Goal: Task Accomplishment & Management: Manage account settings

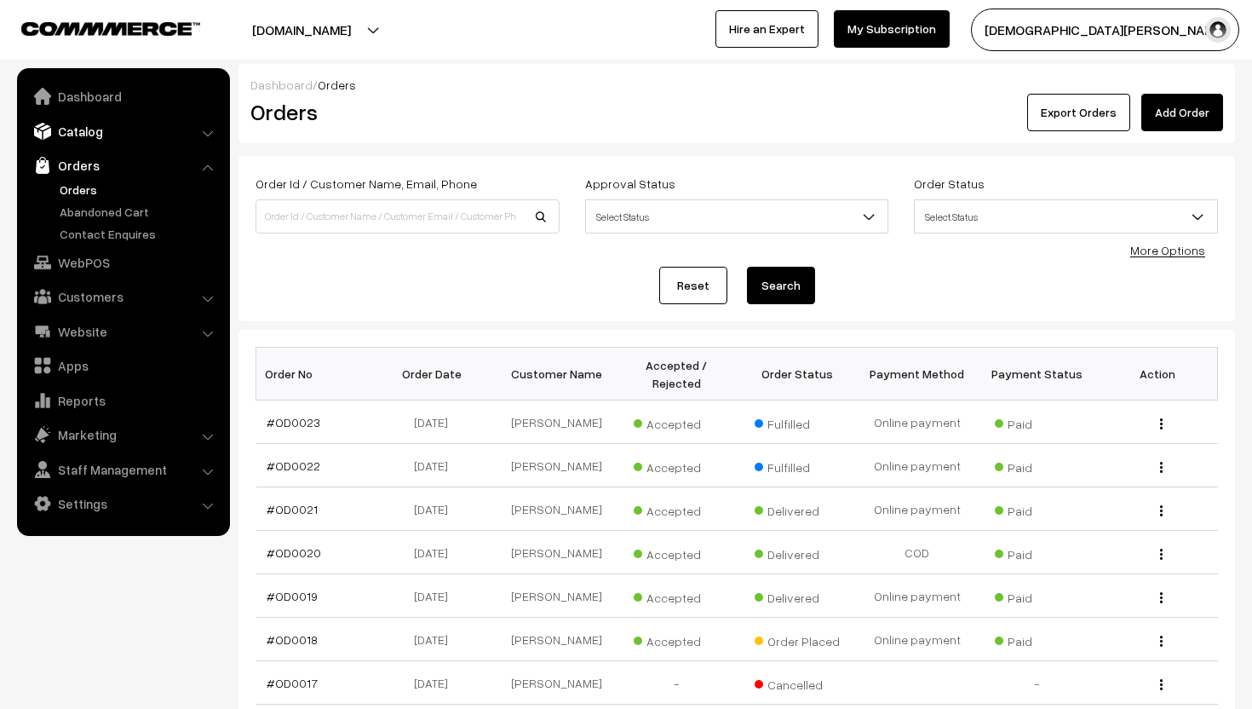
click at [125, 135] on link "Catalog" at bounding box center [122, 131] width 203 height 31
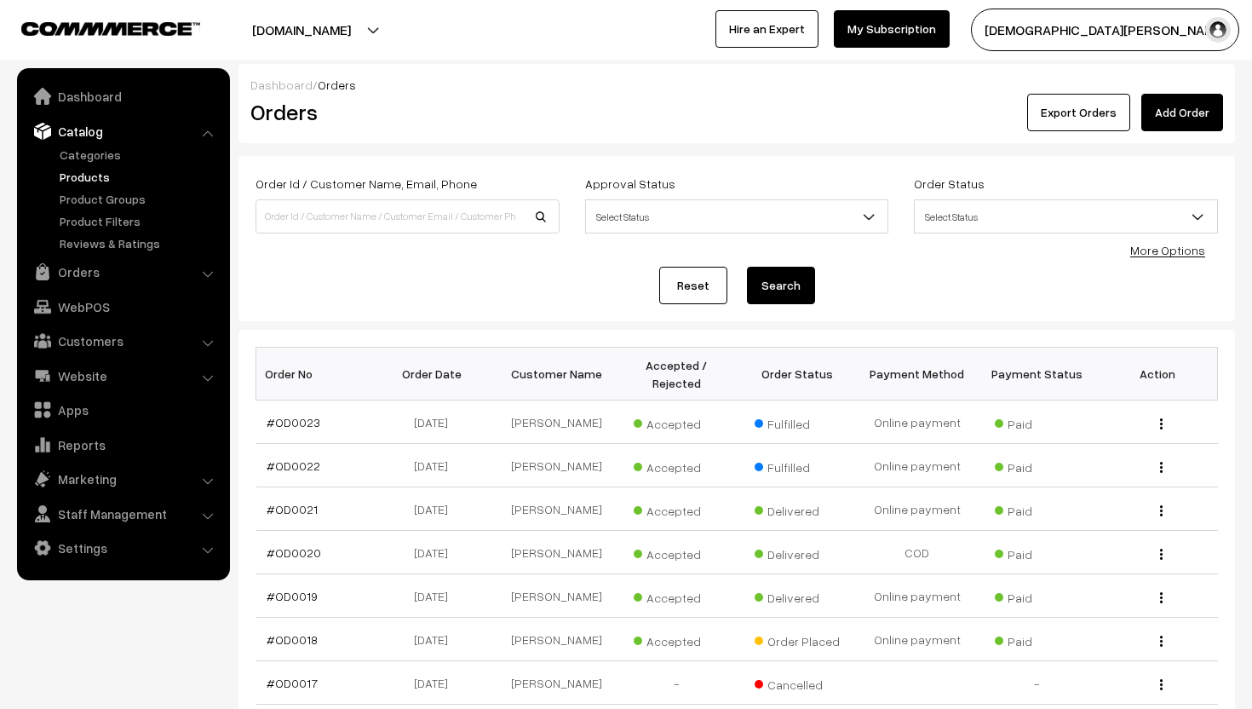
click at [113, 171] on link "Products" at bounding box center [139, 177] width 169 height 18
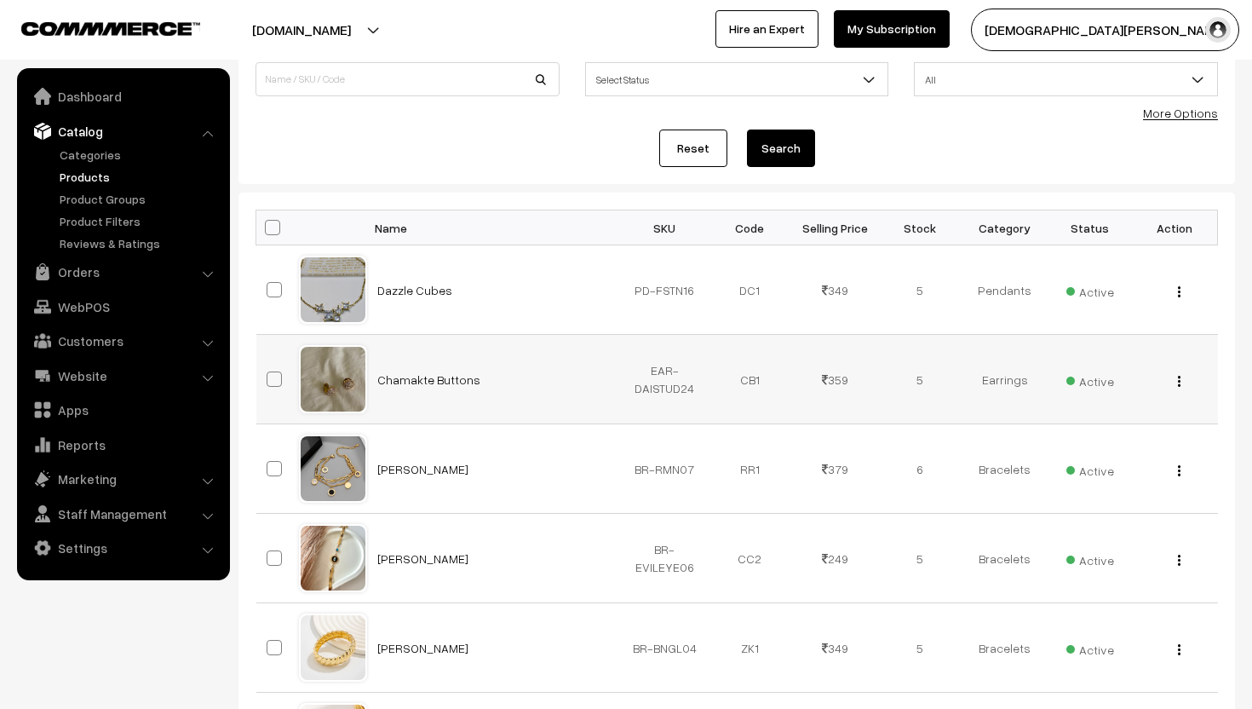
click at [1053, 527] on td "Active" at bounding box center [1090, 558] width 85 height 89
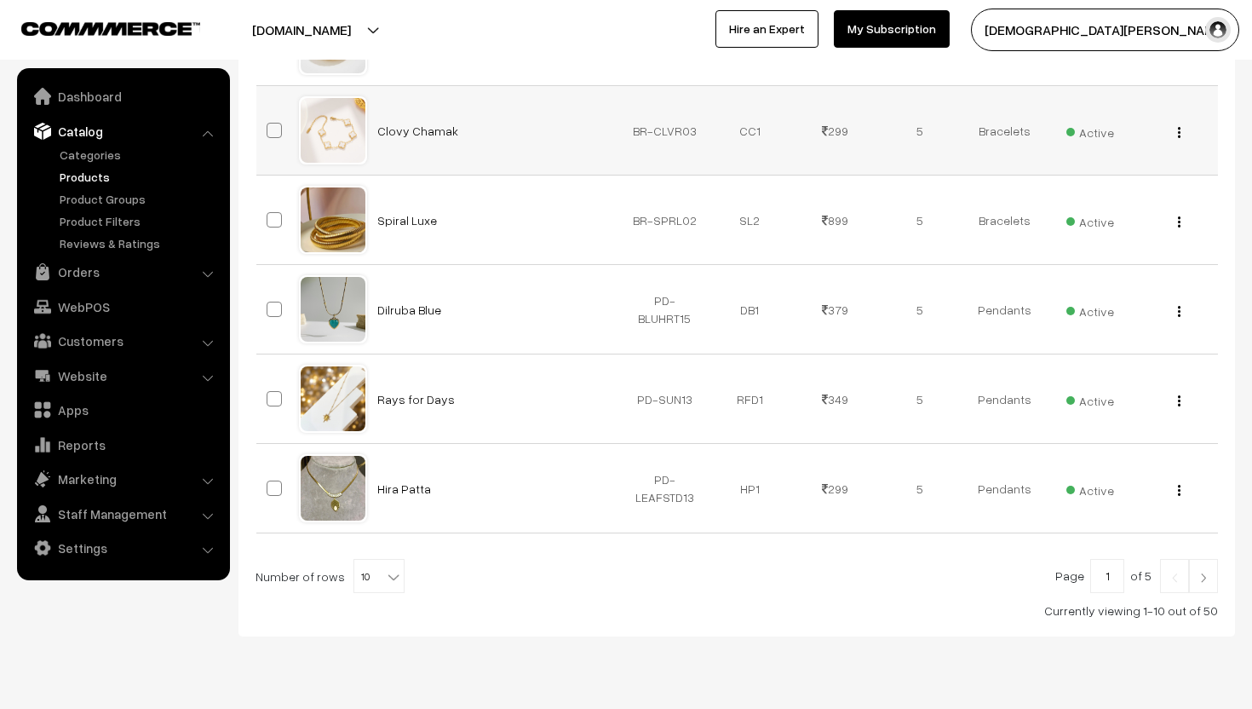
scroll to position [782, 0]
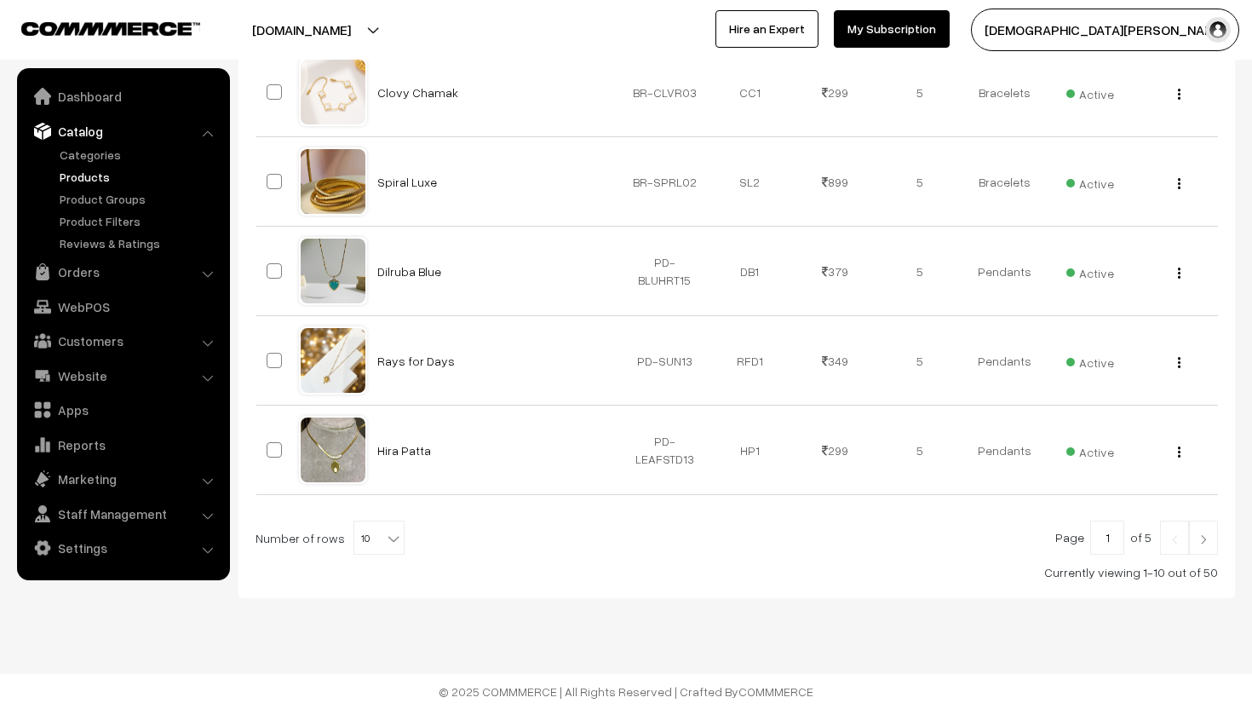
click at [1211, 532] on link at bounding box center [1203, 537] width 29 height 34
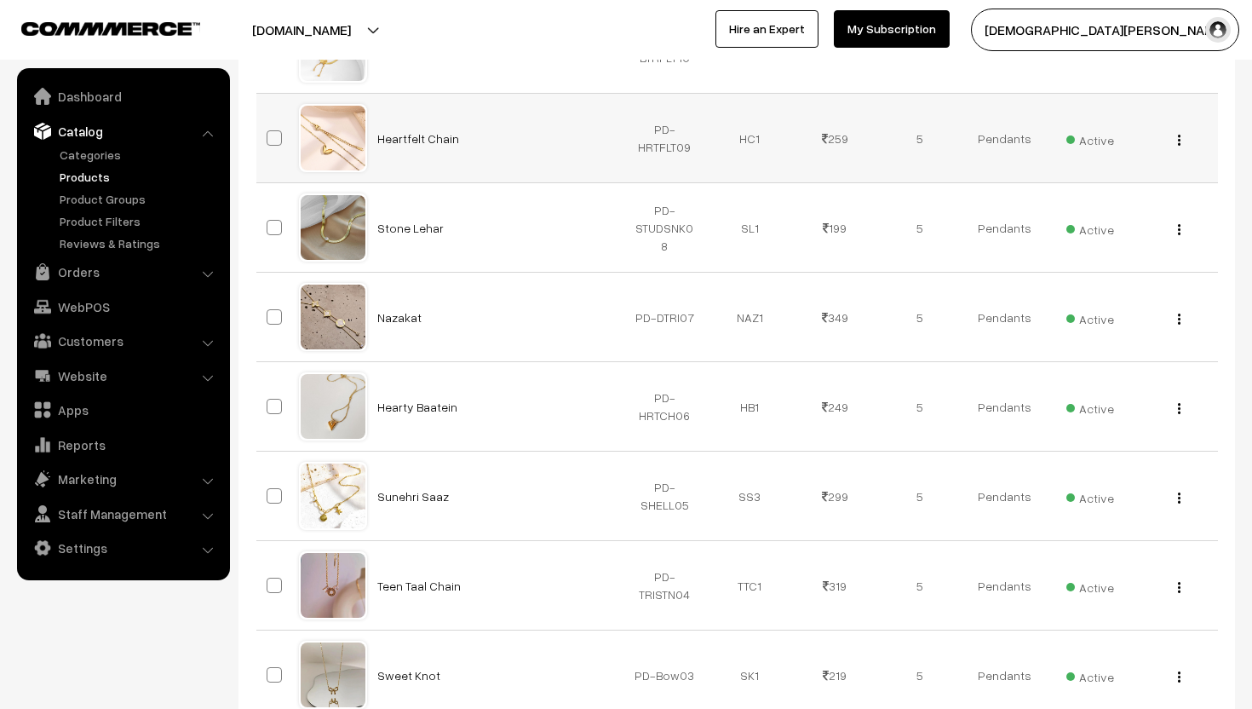
scroll to position [782, 0]
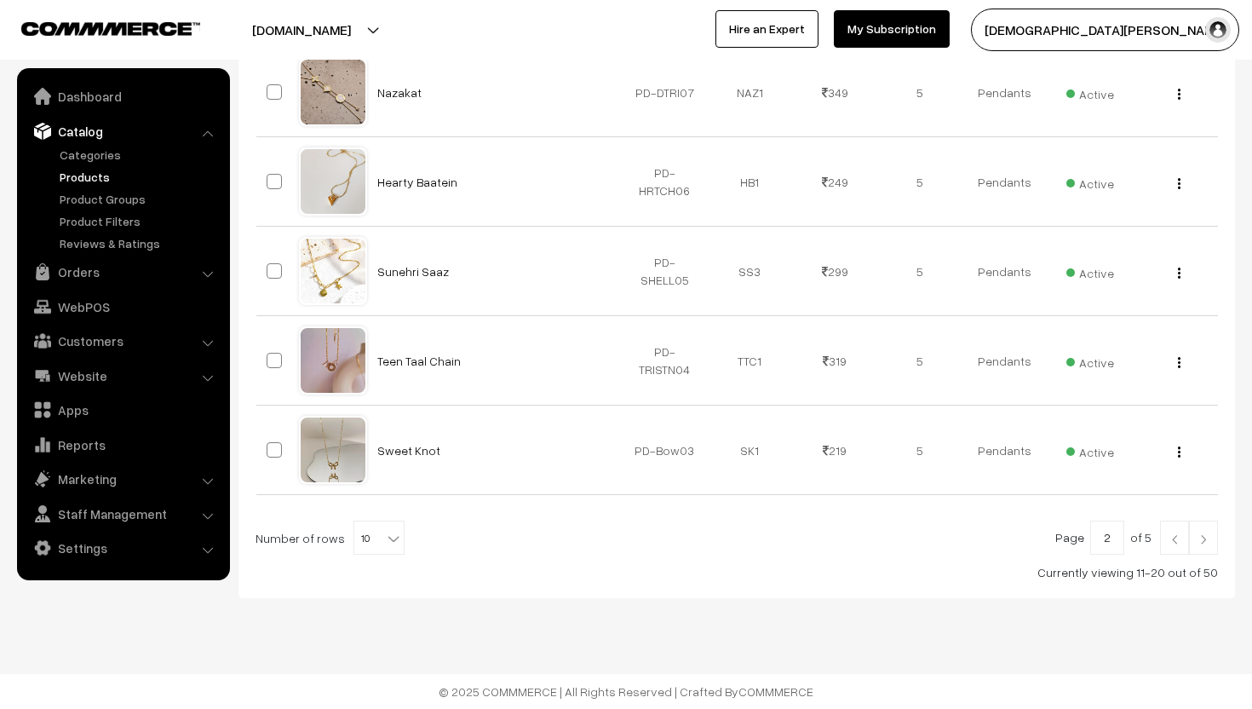
click at [1199, 532] on link at bounding box center [1203, 537] width 29 height 34
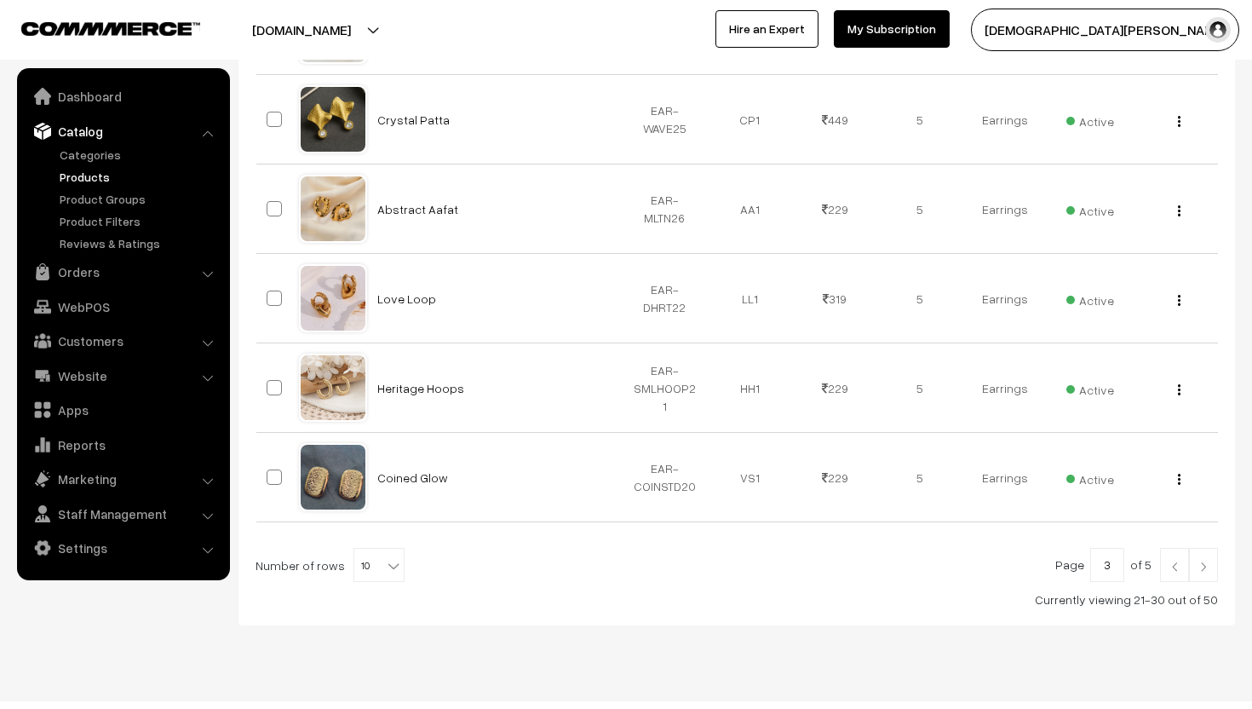
scroll to position [756, 0]
click at [1206, 563] on img at bounding box center [1203, 565] width 15 height 10
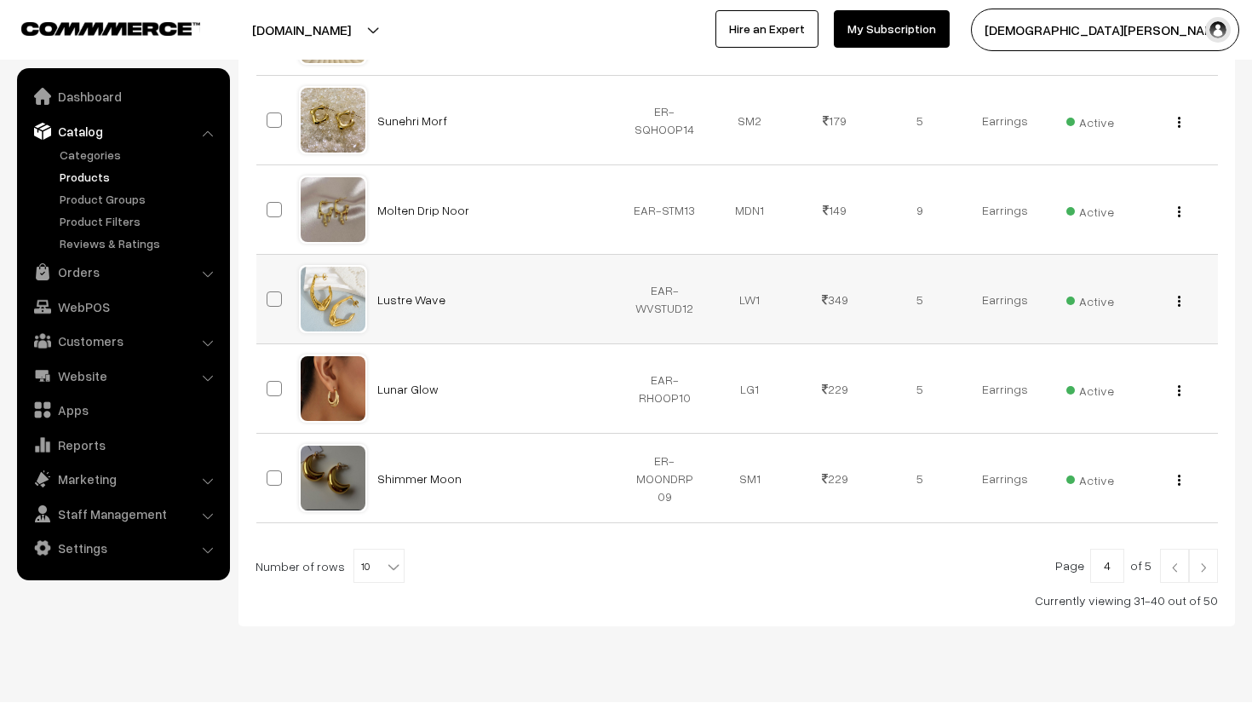
scroll to position [756, 0]
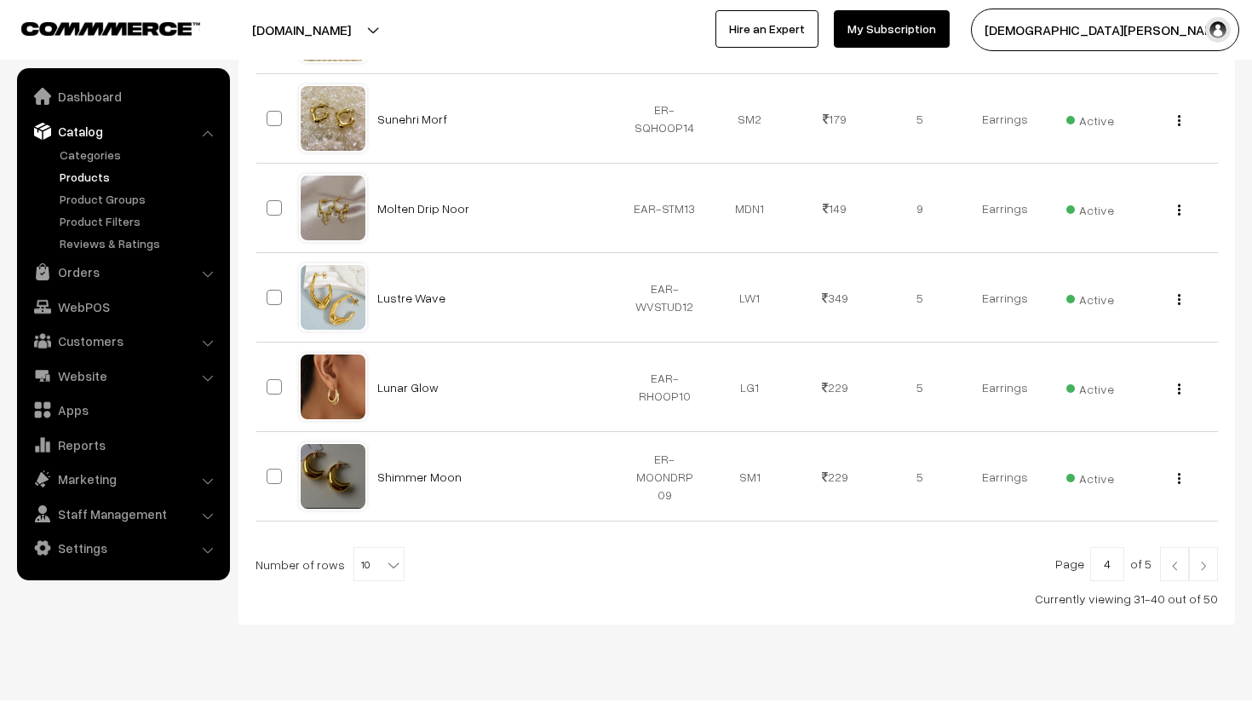
click at [1214, 565] on link at bounding box center [1203, 564] width 29 height 34
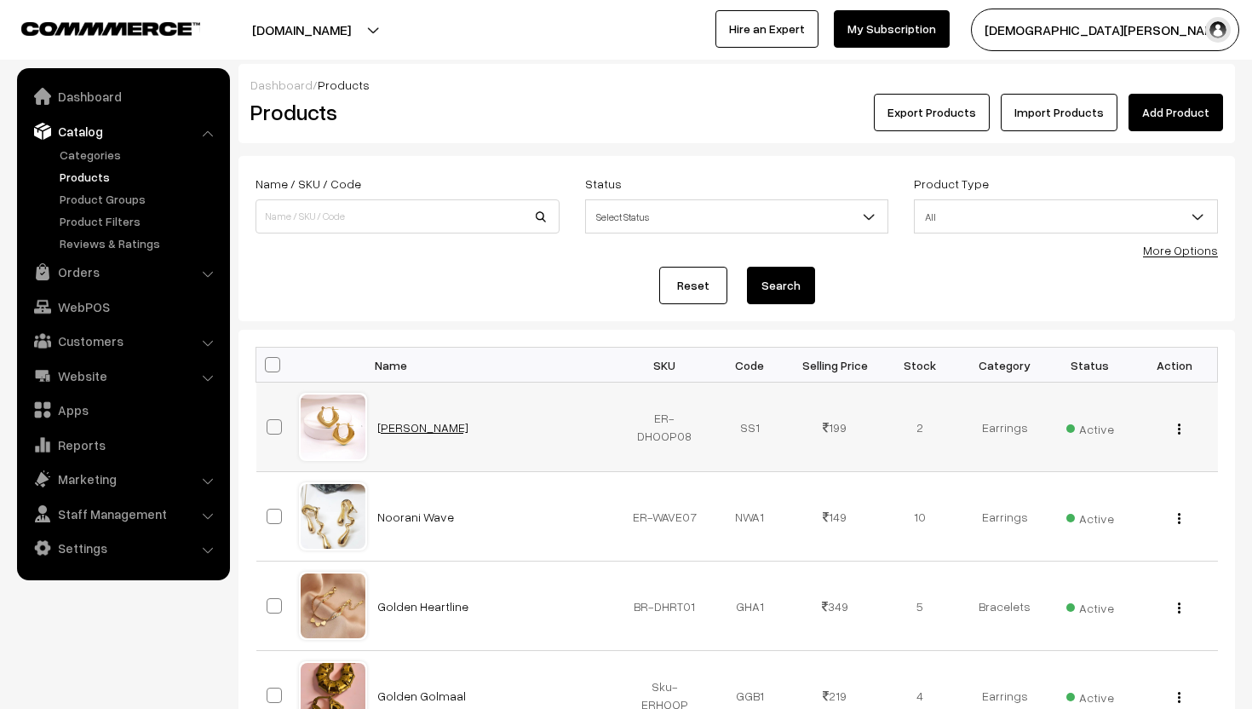
click at [435, 422] on link "[PERSON_NAME]" at bounding box center [422, 427] width 91 height 14
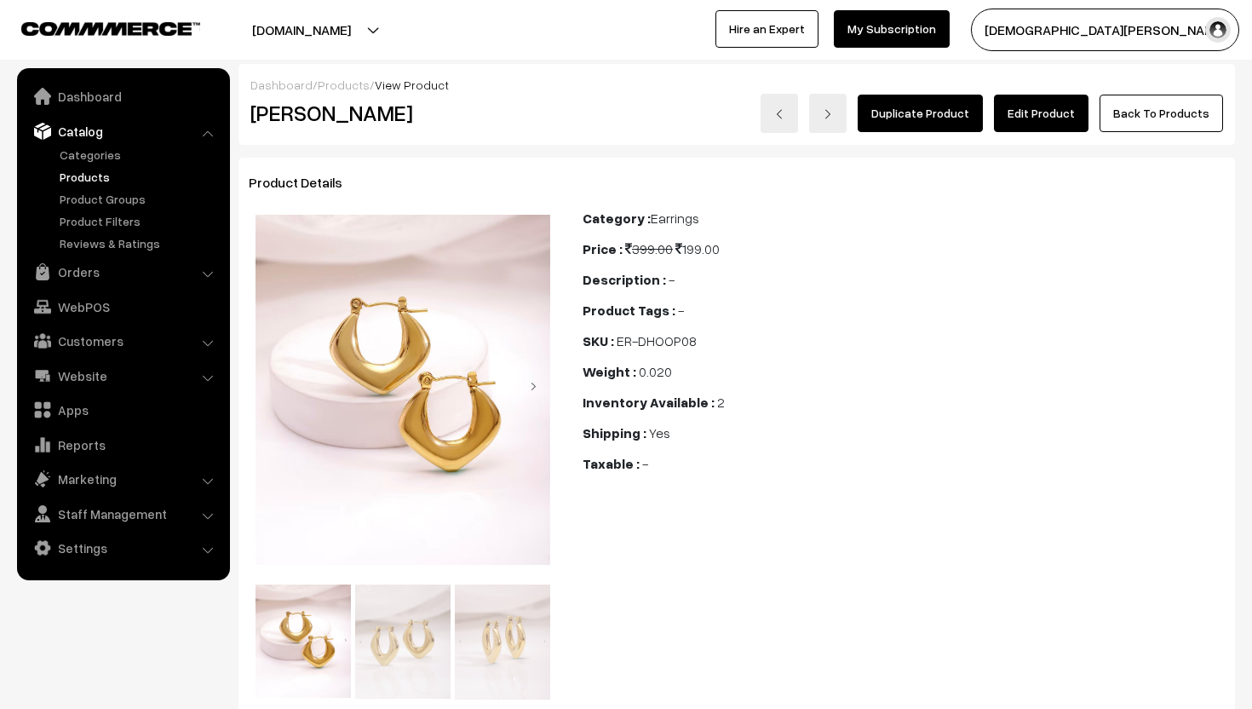
click at [1031, 119] on link "Edit Product" at bounding box center [1041, 113] width 95 height 37
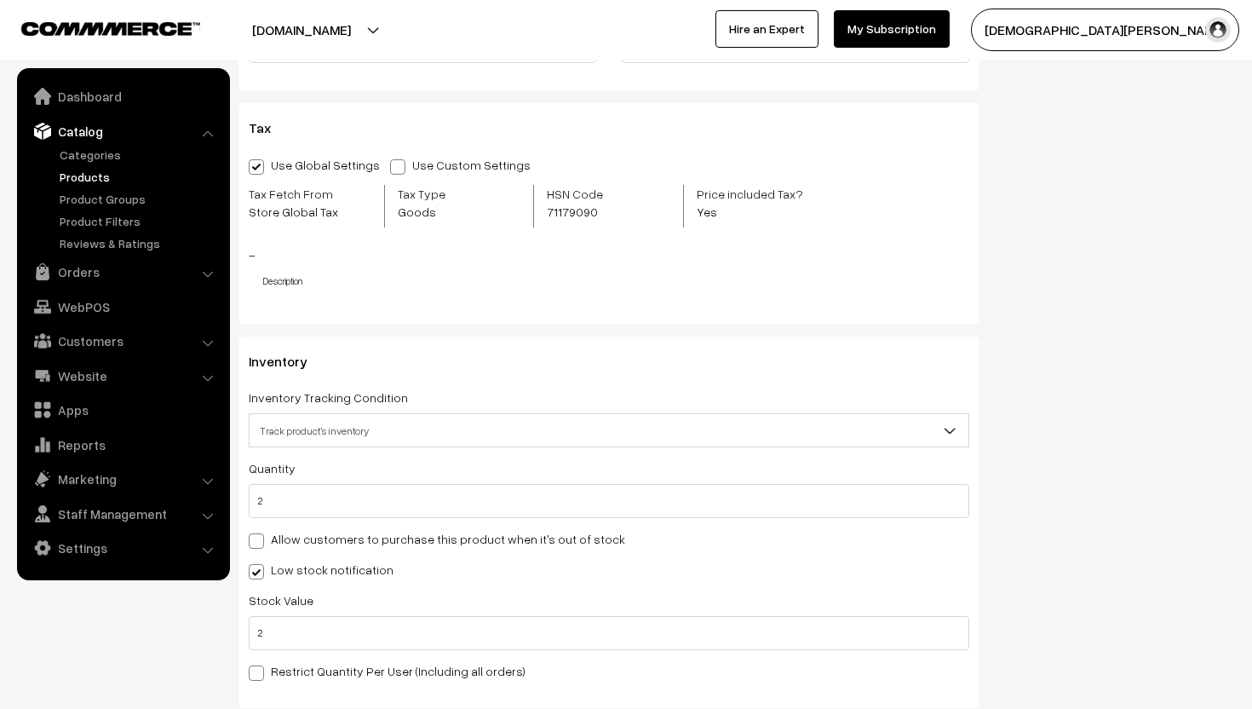
scroll to position [1705, 0]
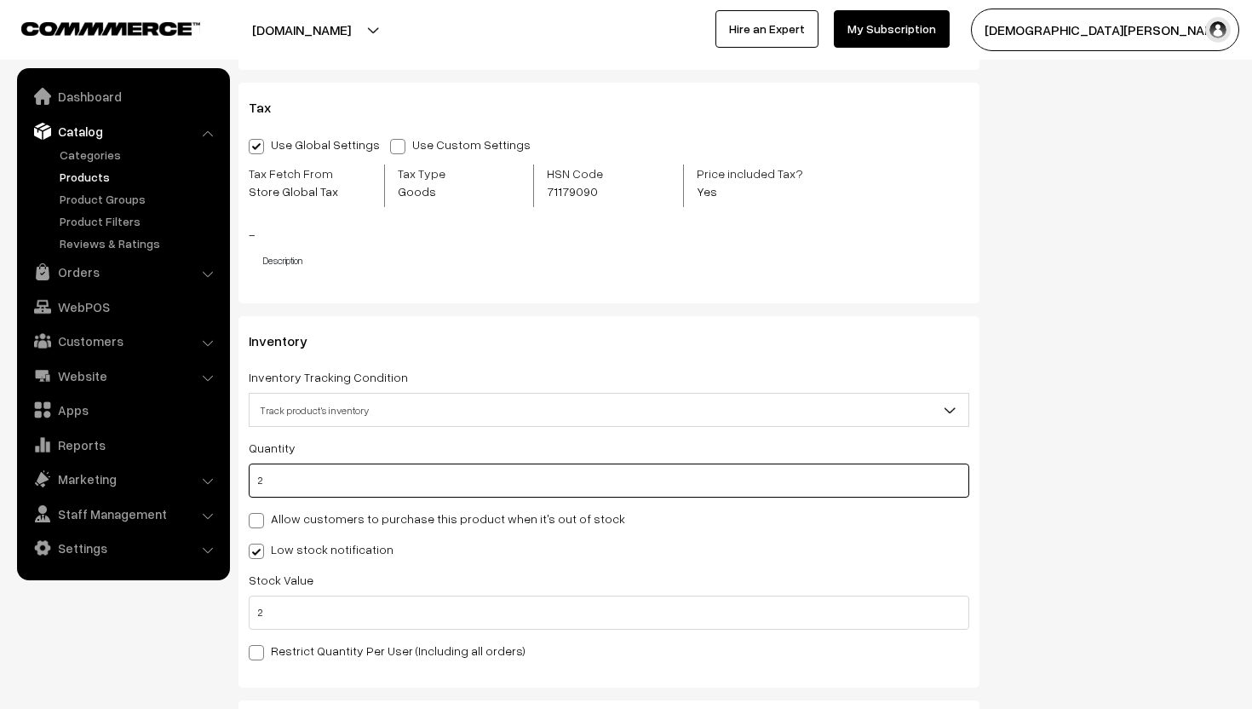
click at [494, 476] on input "2" at bounding box center [609, 480] width 721 height 34
type input "0"
type input "2"
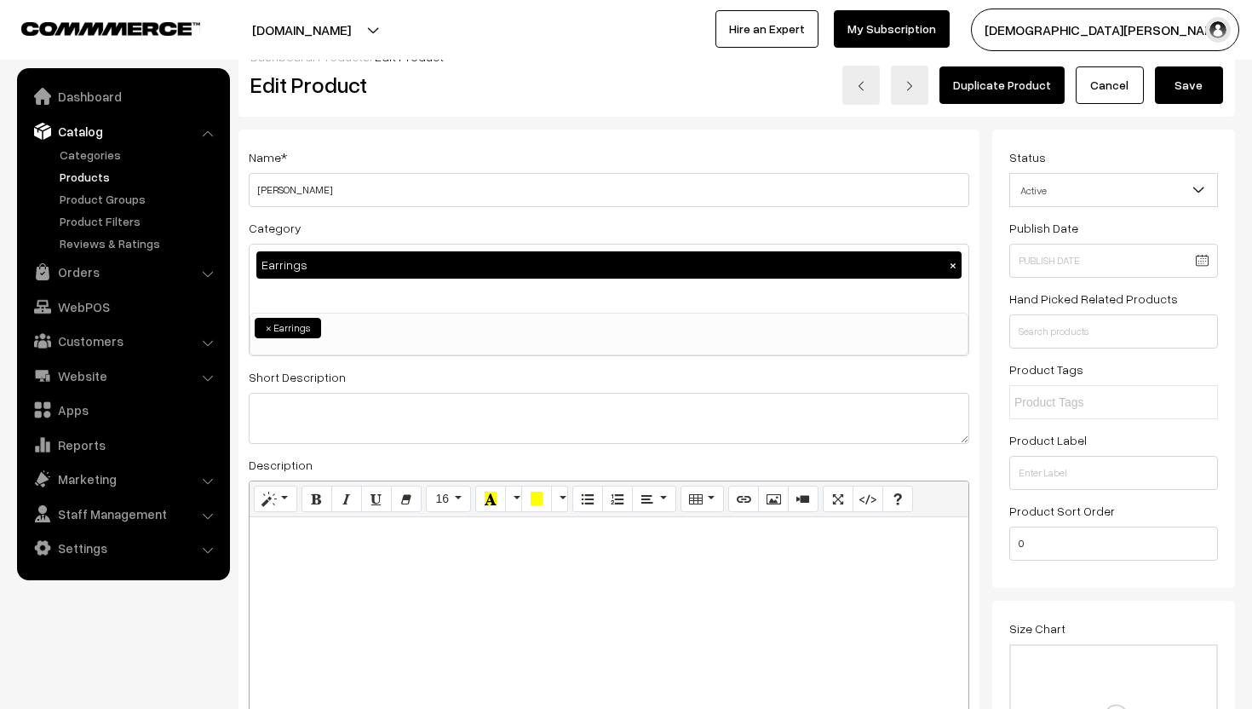
scroll to position [0, 0]
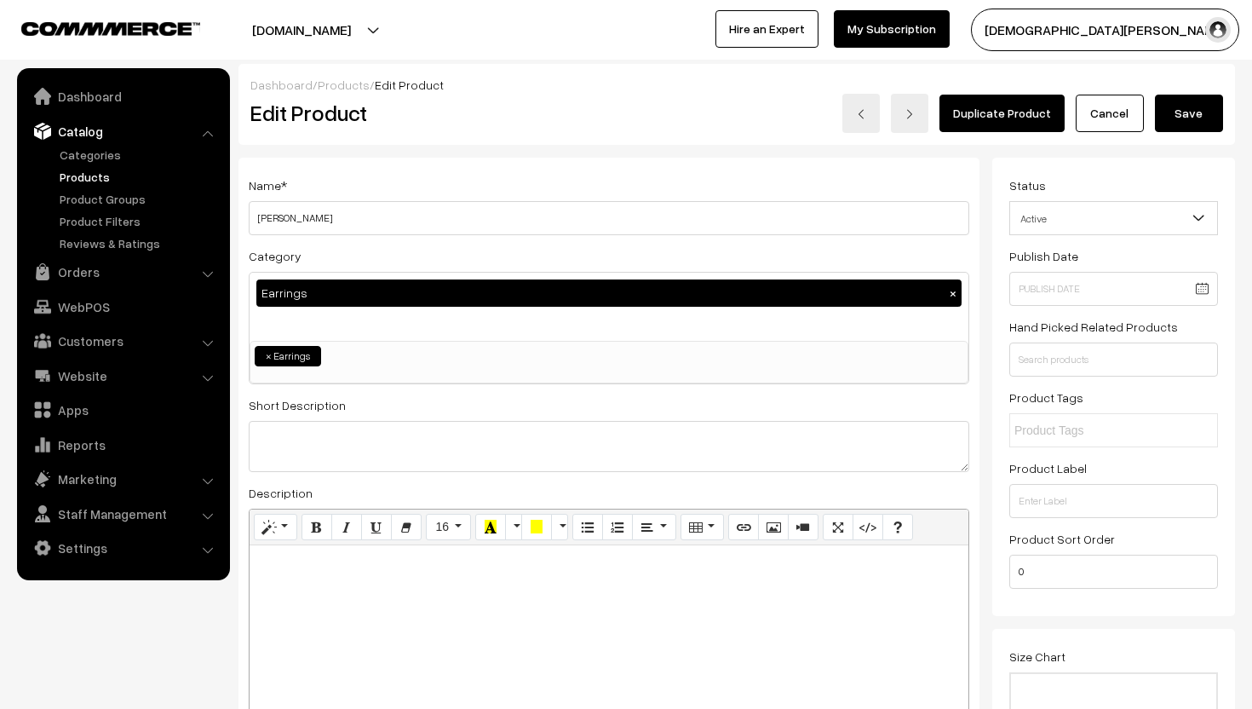
type input "0"
click at [1197, 99] on button "Save" at bounding box center [1189, 113] width 68 height 37
